Goal: Task Accomplishment & Management: Manage account settings

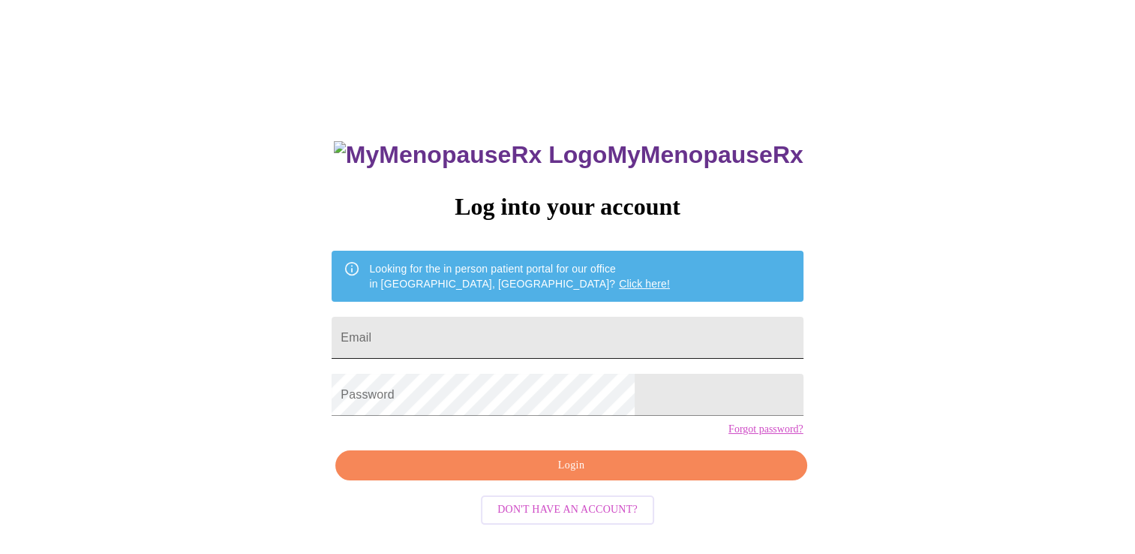
click at [598, 324] on input "Email" at bounding box center [567, 338] width 471 height 42
type input "[EMAIL_ADDRESS][DOMAIN_NAME]"
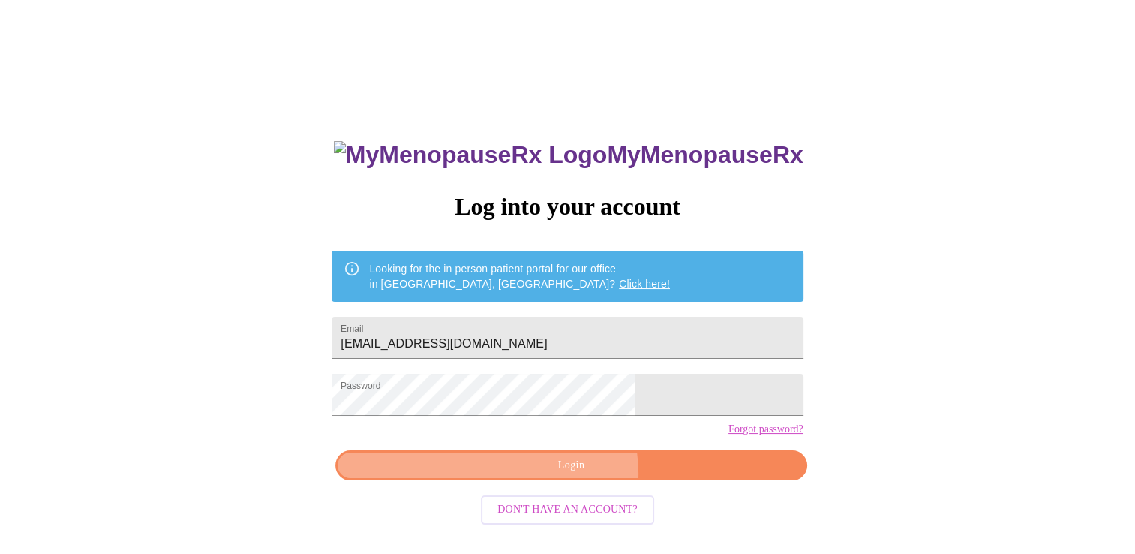
click at [571, 475] on span "Login" at bounding box center [571, 465] width 437 height 19
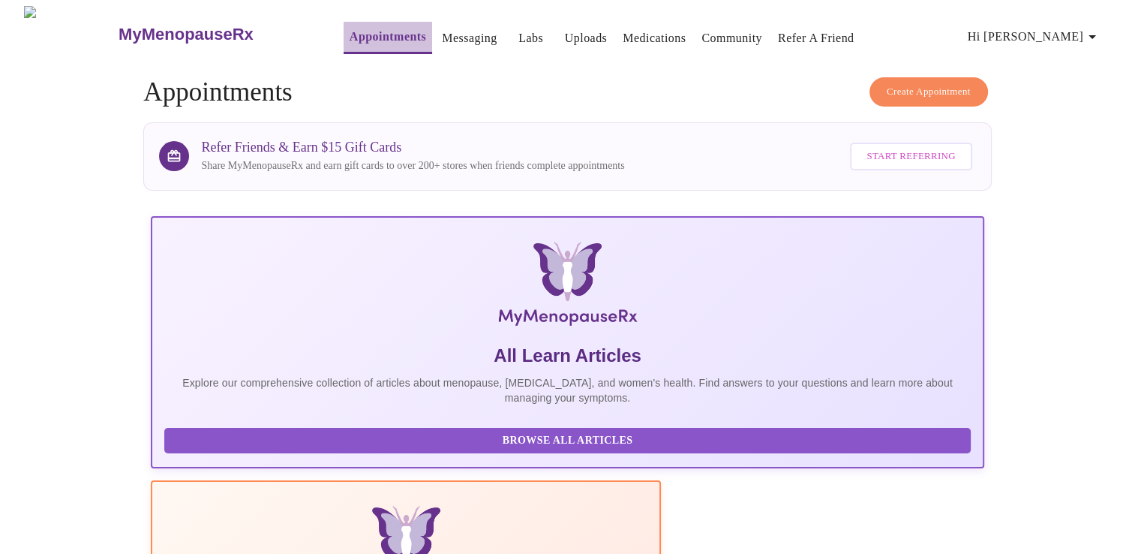
click at [377, 32] on link "Appointments" at bounding box center [388, 36] width 77 height 21
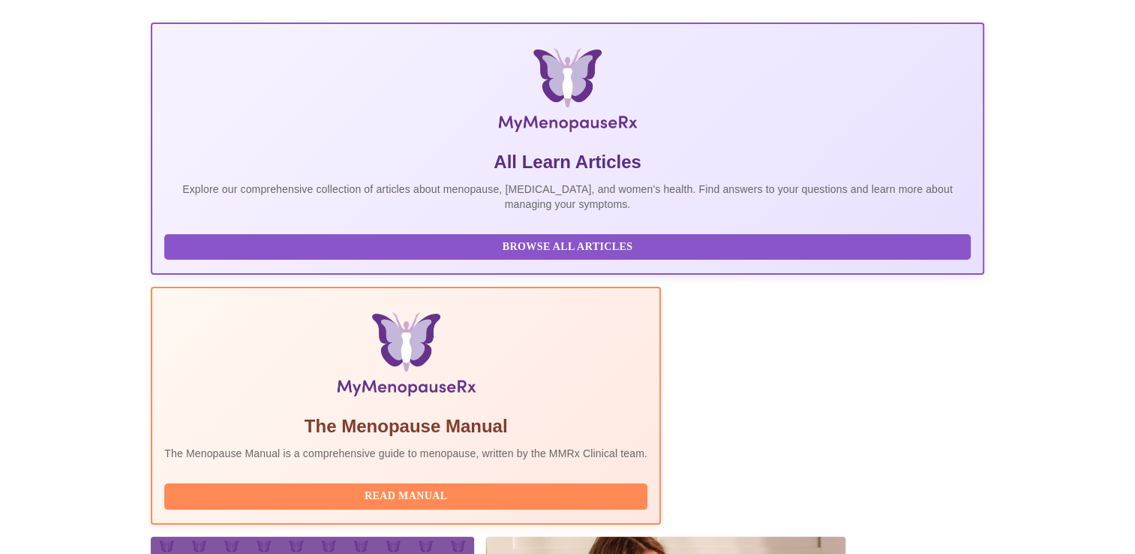
scroll to position [265, 0]
